Goal: Information Seeking & Learning: Learn about a topic

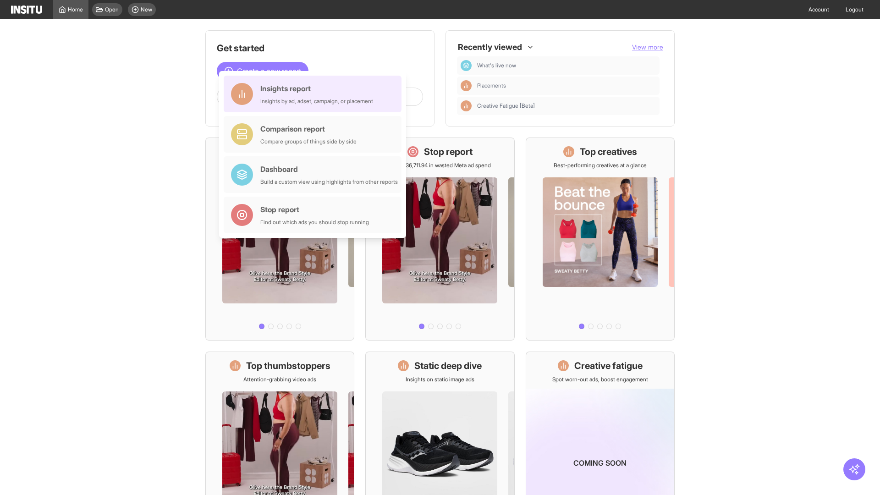
click at [315, 94] on div "Insights report Insights by ad, adset, campaign, or placement" at bounding box center [316, 94] width 113 height 22
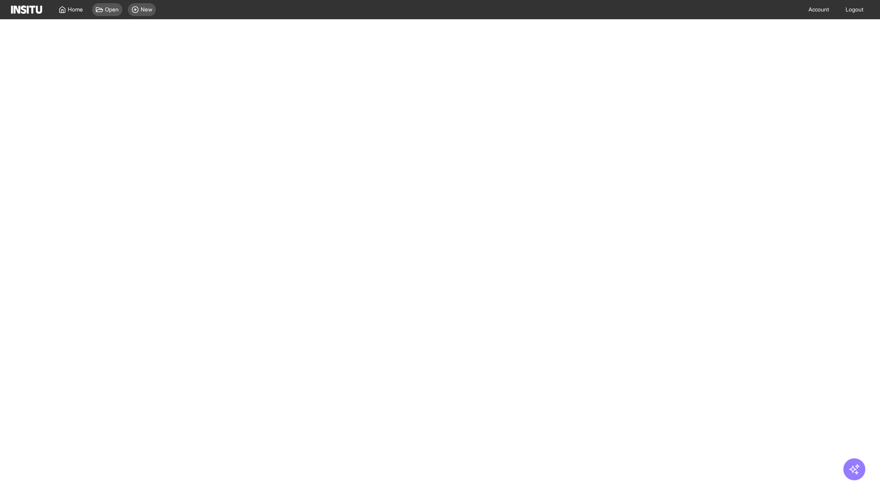
select select "**"
